Goal: Task Accomplishment & Management: Manage account settings

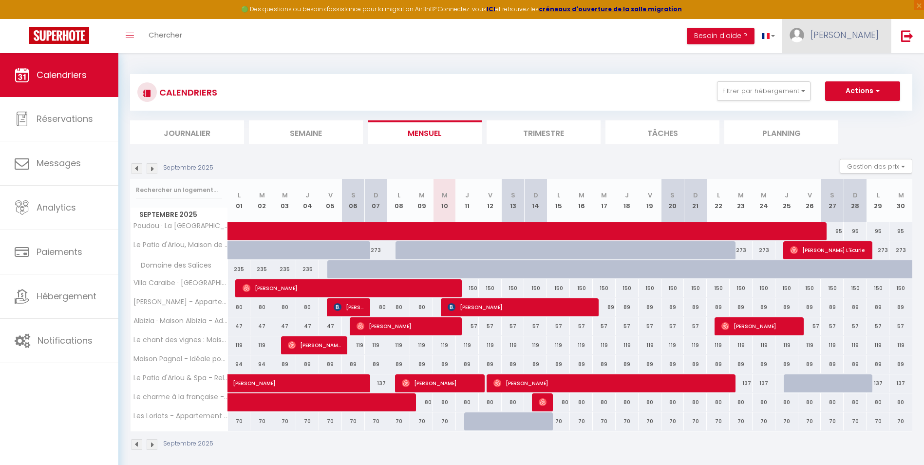
click at [854, 35] on span "[PERSON_NAME]" at bounding box center [845, 35] width 68 height 12
click at [848, 69] on link "Paramètres" at bounding box center [852, 67] width 72 height 17
select select "fr"
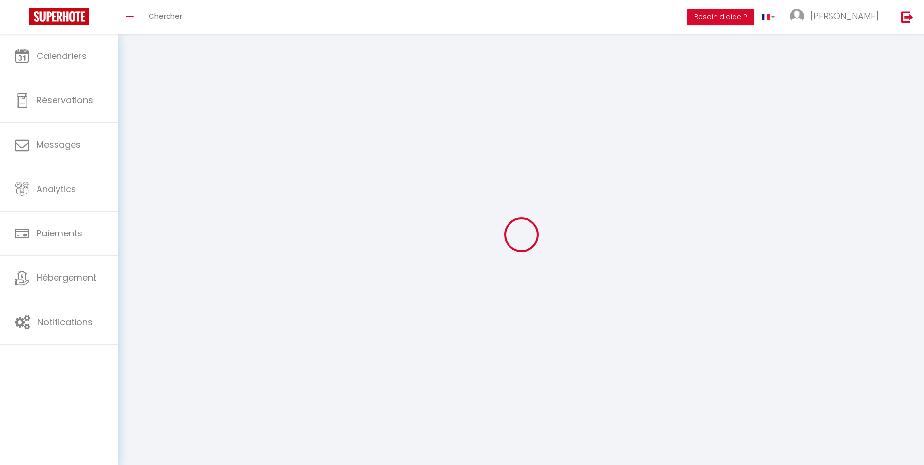
type input "[PERSON_NAME]"
type input "Allandrieu"
type input "0760304943"
type input "[STREET_ADDRESS]"
type input "11800"
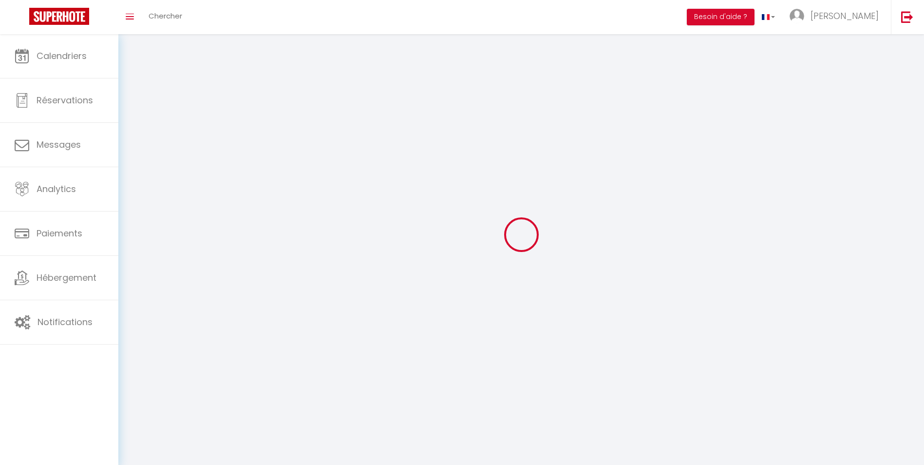
type input "BARBAIRA"
type input "sq4N31aGZhYm7gBoDqzlsKRjZ"
type input "8dnUbXaWuoNnn5nggQdvqcsTN"
type input "[URL][DOMAIN_NAME]"
type input "sq4N31aGZhYm7gBoDqzlsKRjZ"
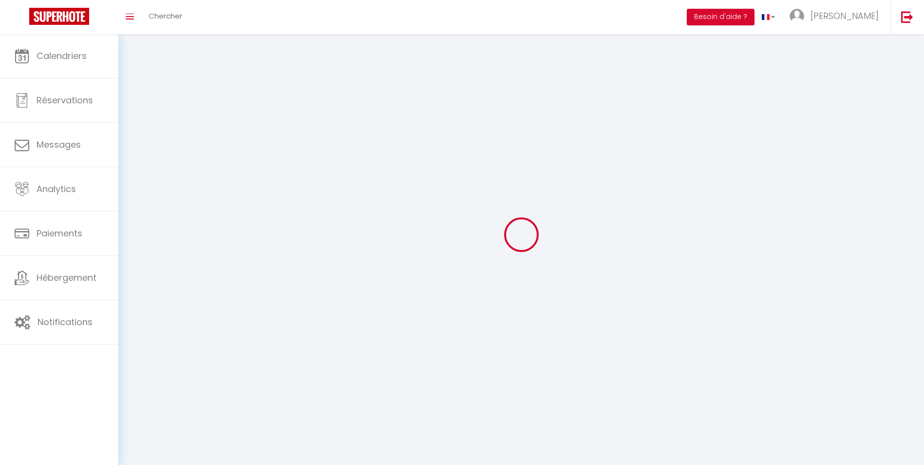
type input "8dnUbXaWuoNnn5nggQdvqcsTN"
type input "[URL][DOMAIN_NAME]"
select select "28"
select select "fr"
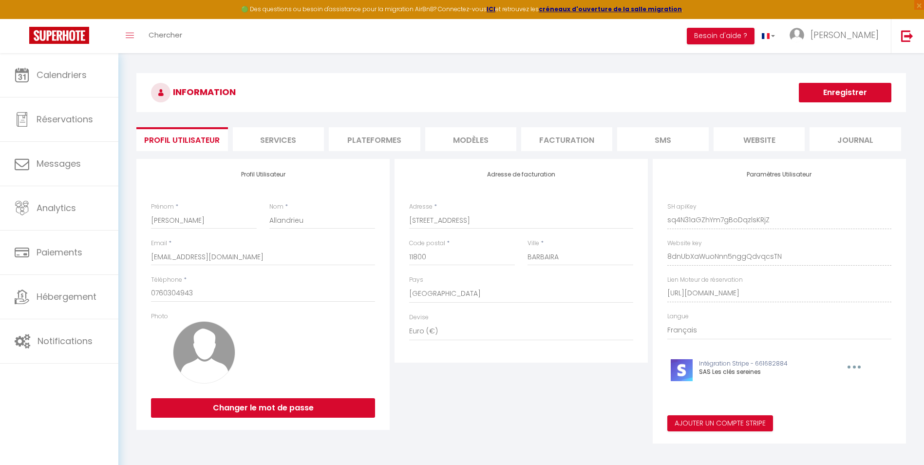
click at [380, 141] on li "Plateformes" at bounding box center [374, 139] width 91 height 24
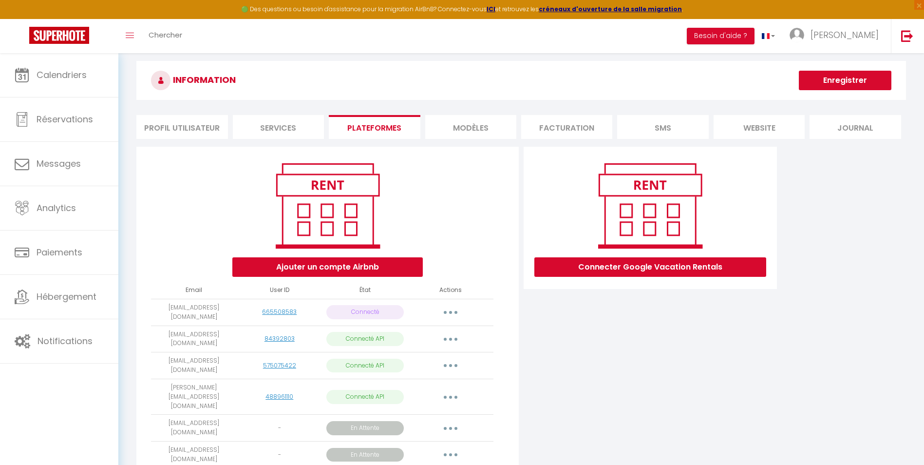
scroll to position [38, 0]
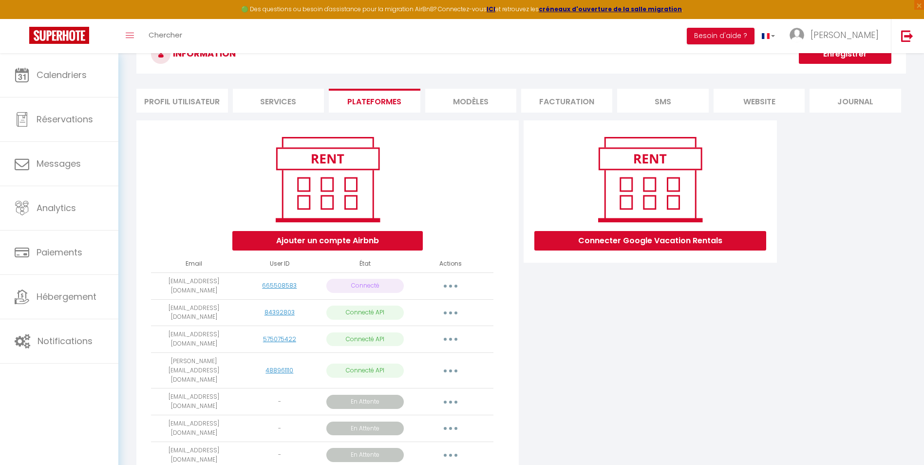
drag, startPoint x: 922, startPoint y: 198, endPoint x: 909, endPoint y: 238, distance: 41.9
click at [909, 238] on div "INFORMATION Enregistrer Profil Utilisateur Services Plateformes MODÈLES Factura…" at bounding box center [521, 299] width 806 height 568
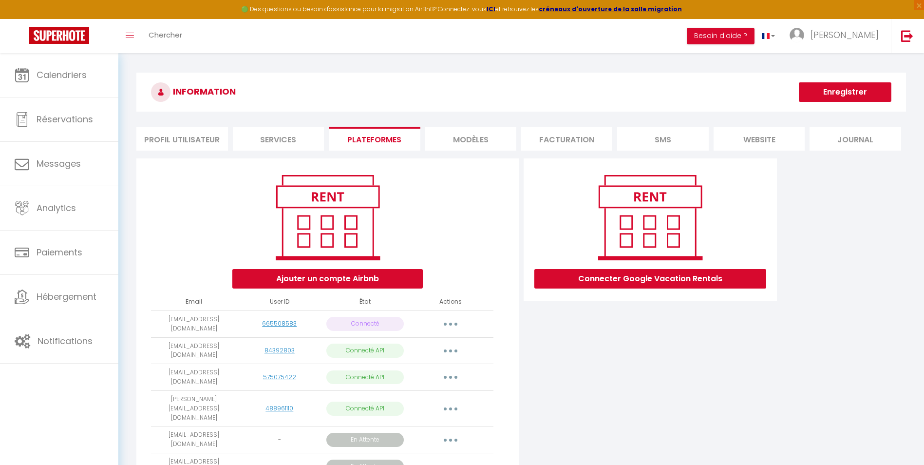
scroll to position [0, 0]
click at [917, 7] on span "×" at bounding box center [919, 5] width 10 height 10
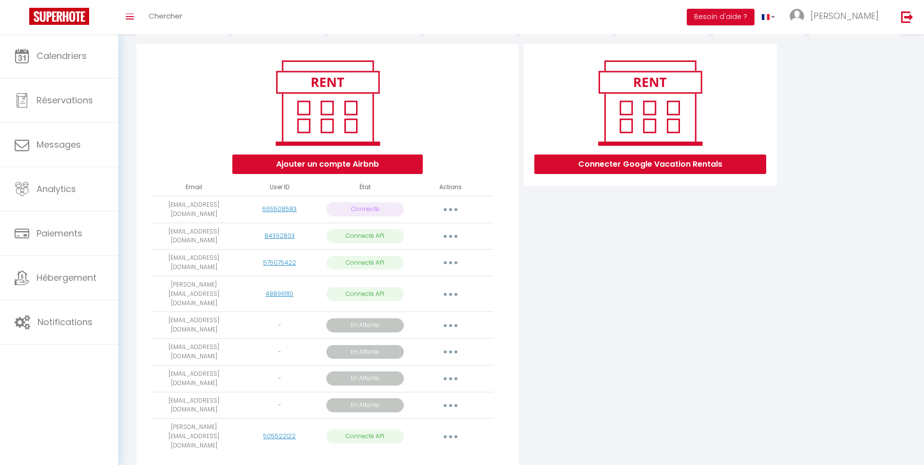
scroll to position [104, 0]
